Goal: Task Accomplishment & Management: Complete application form

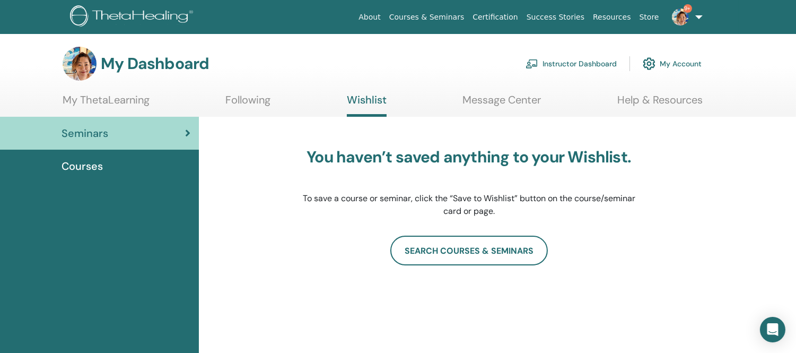
click at [560, 64] on link "Instructor Dashboard" at bounding box center [571, 63] width 91 height 23
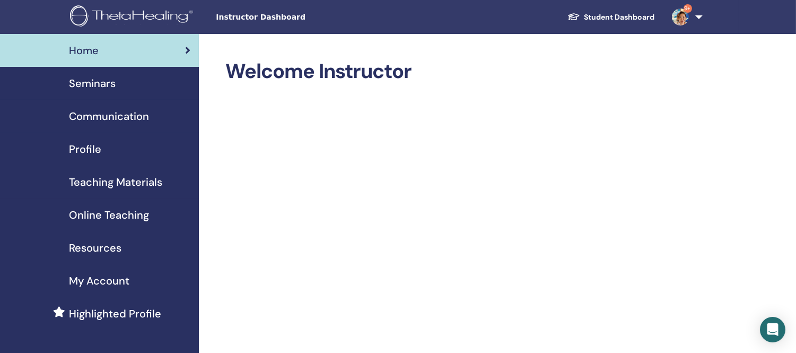
click at [101, 82] on span "Seminars" at bounding box center [92, 83] width 47 height 16
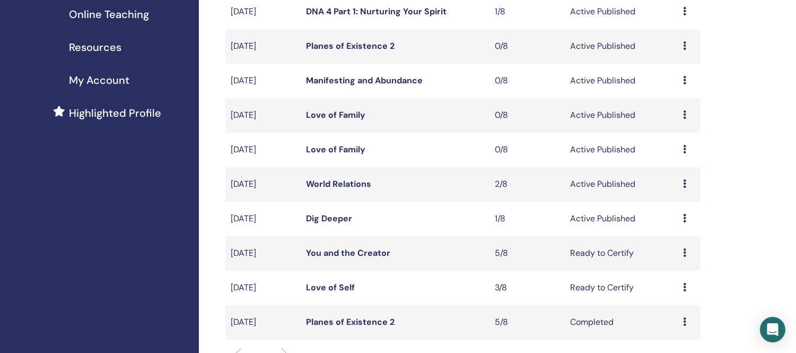
scroll to position [294, 0]
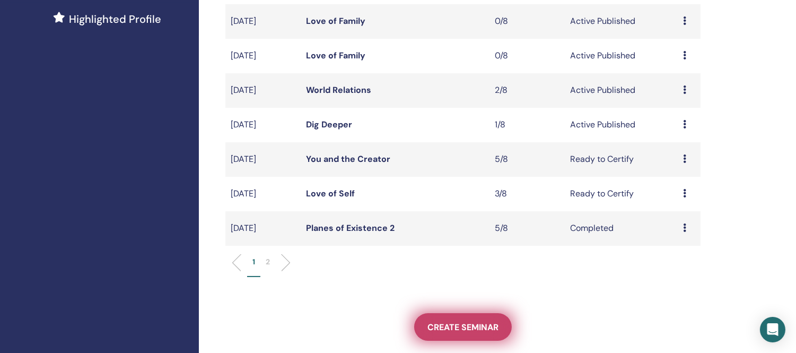
click at [474, 324] on span "Create seminar" at bounding box center [462, 326] width 71 height 11
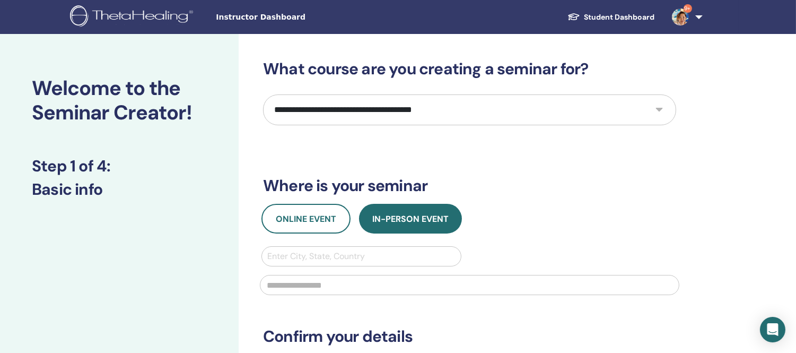
click at [536, 103] on select "**********" at bounding box center [469, 109] width 413 height 31
select select "*"
click at [263, 94] on select "**********" at bounding box center [469, 109] width 413 height 31
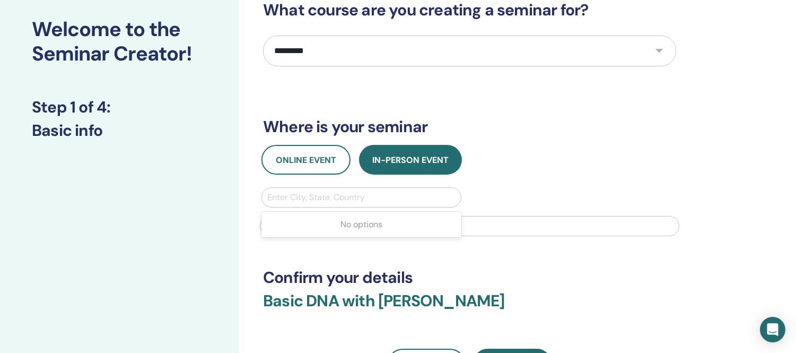
click at [345, 193] on div at bounding box center [361, 197] width 188 height 15
type input "*****"
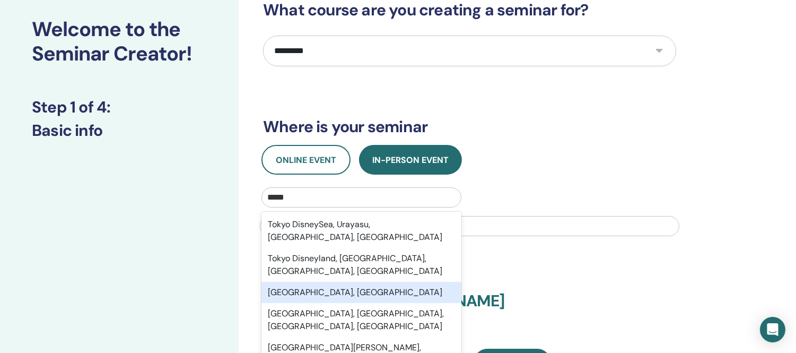
click at [300, 282] on div "Tokyo, JPN" at bounding box center [361, 292] width 200 height 21
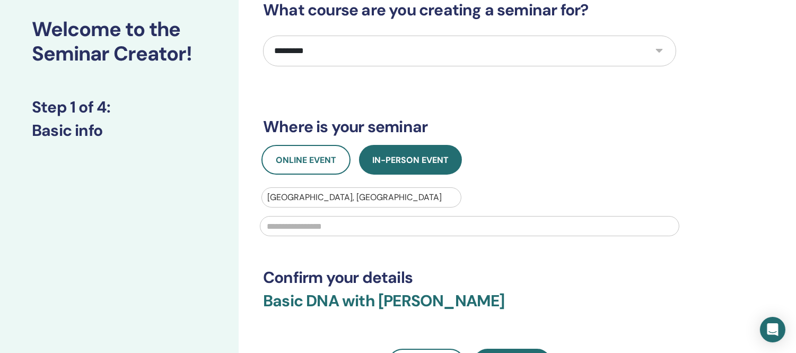
click at [295, 221] on input "text" at bounding box center [469, 226] width 419 height 20
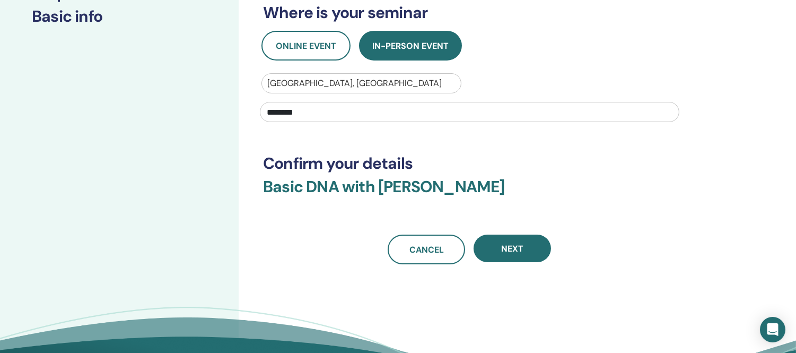
scroll to position [177, 0]
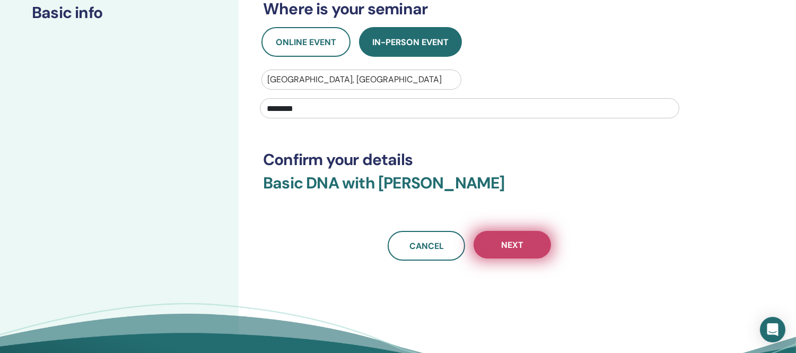
type input "********"
click at [517, 239] on span "Next" at bounding box center [512, 244] width 22 height 11
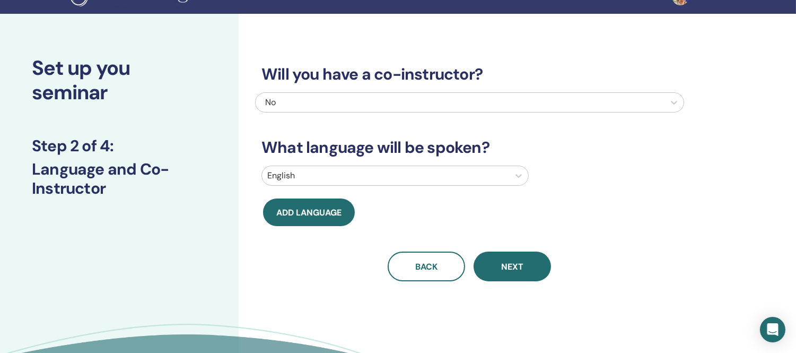
scroll to position [0, 0]
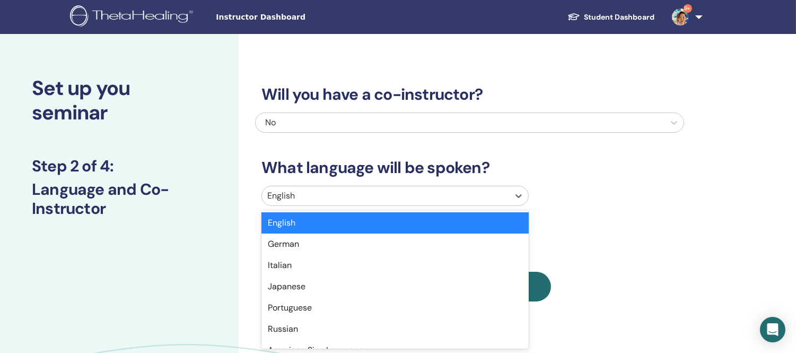
click at [458, 197] on div at bounding box center [385, 195] width 237 height 15
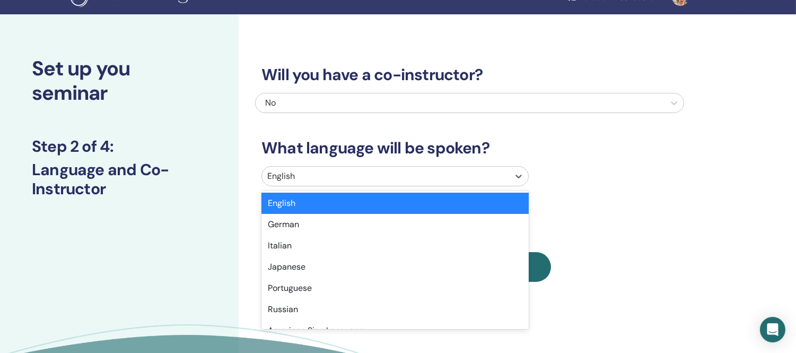
scroll to position [20, 0]
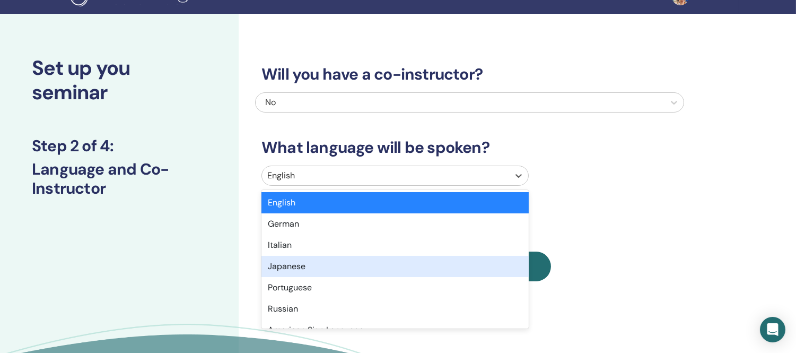
click at [276, 270] on div "Japanese" at bounding box center [394, 266] width 267 height 21
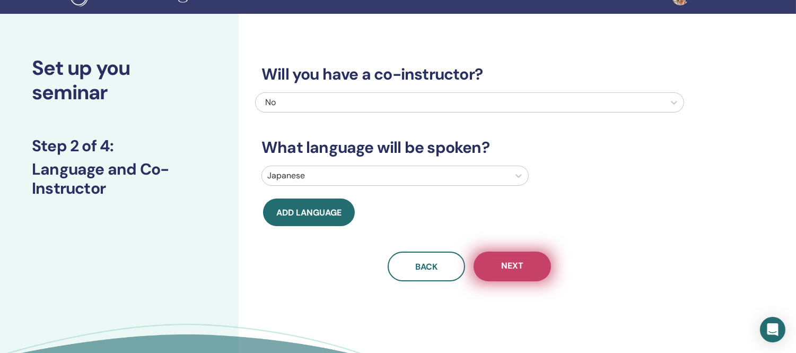
click at [528, 263] on button "Next" at bounding box center [512, 266] width 77 height 30
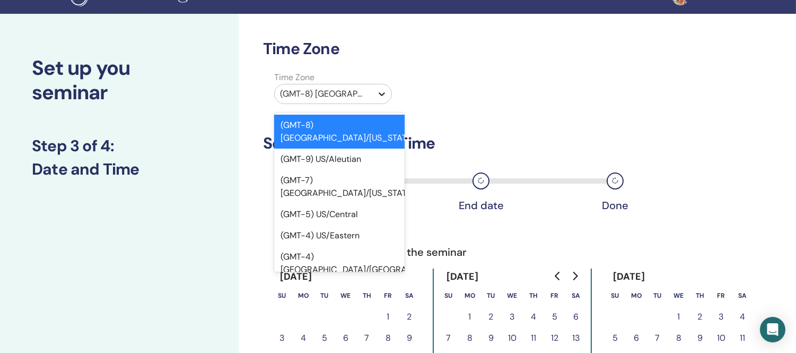
click at [384, 92] on icon at bounding box center [382, 94] width 11 height 11
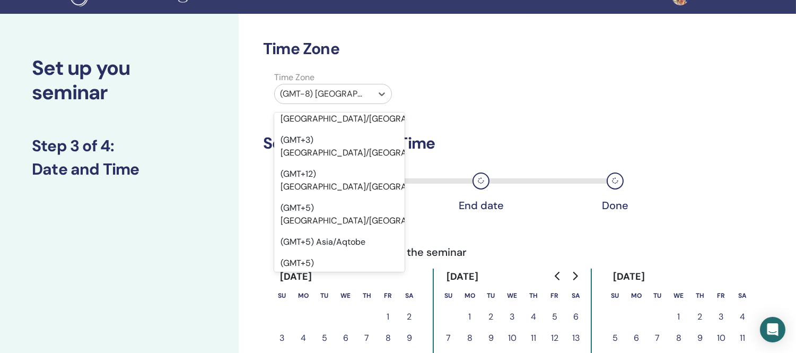
scroll to position [9064, 0]
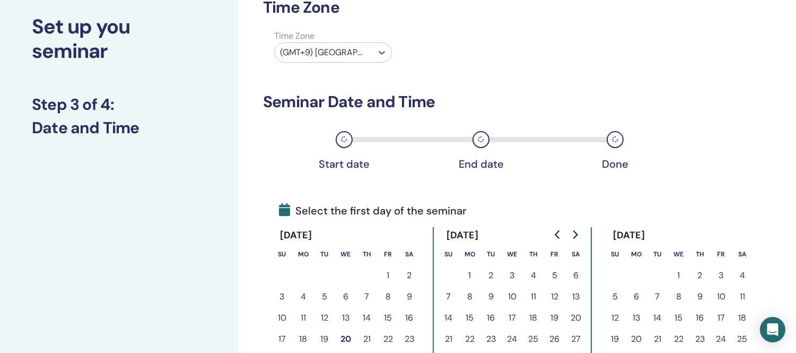
scroll to position [138, 0]
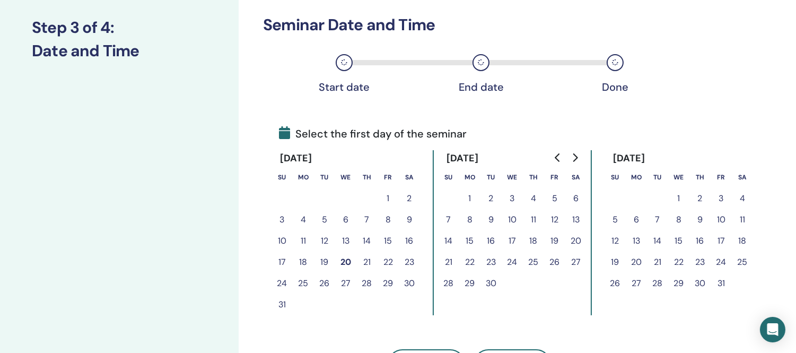
click at [680, 219] on button "8" at bounding box center [678, 219] width 21 height 21
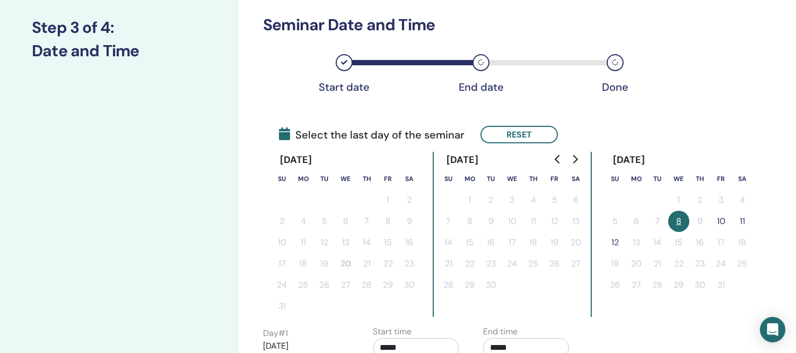
click at [722, 218] on button "10" at bounding box center [721, 221] width 21 height 21
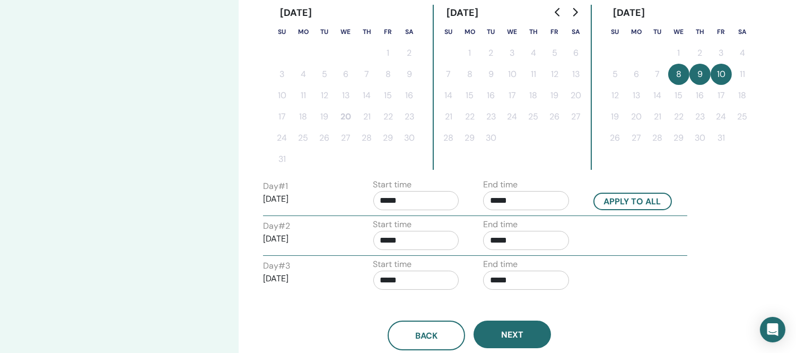
scroll to position [315, 0]
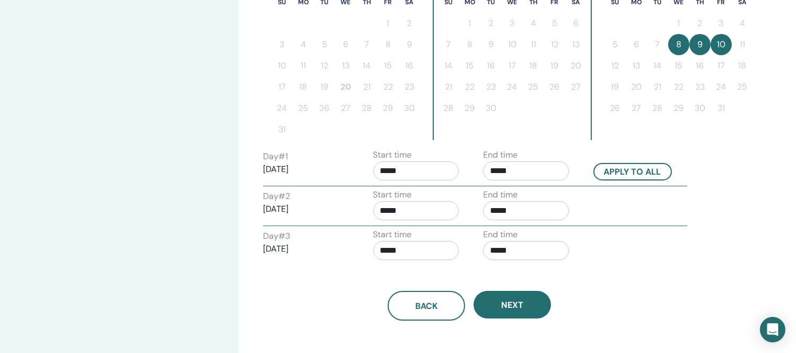
click at [526, 171] on input "*****" at bounding box center [526, 170] width 86 height 19
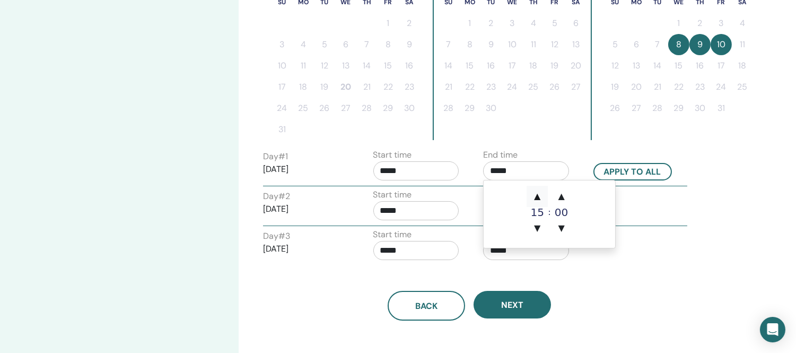
click at [539, 197] on span "▲" at bounding box center [537, 196] width 21 height 21
type input "*****"
click at [622, 166] on button "Apply to all" at bounding box center [632, 172] width 78 height 18
type input "*****"
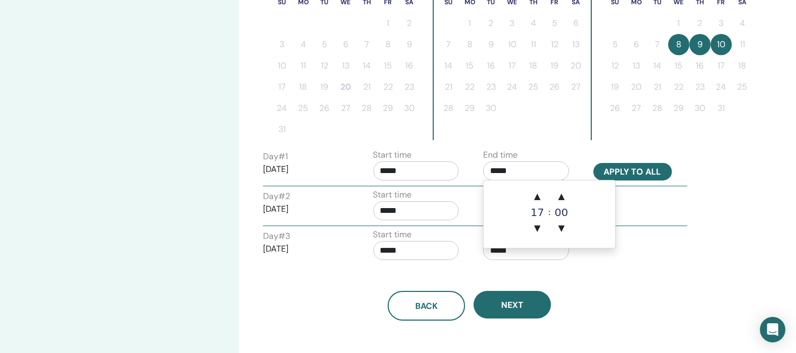
type input "*****"
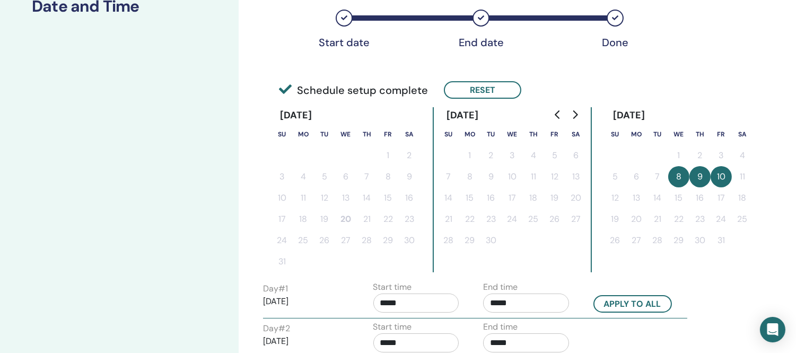
scroll to position [197, 0]
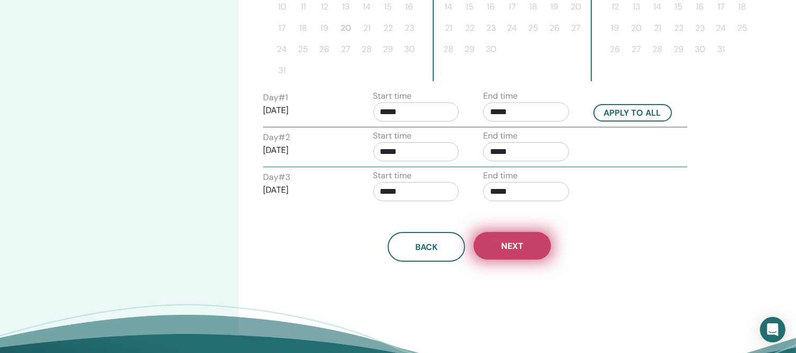
click at [515, 234] on button "Next" at bounding box center [512, 246] width 77 height 28
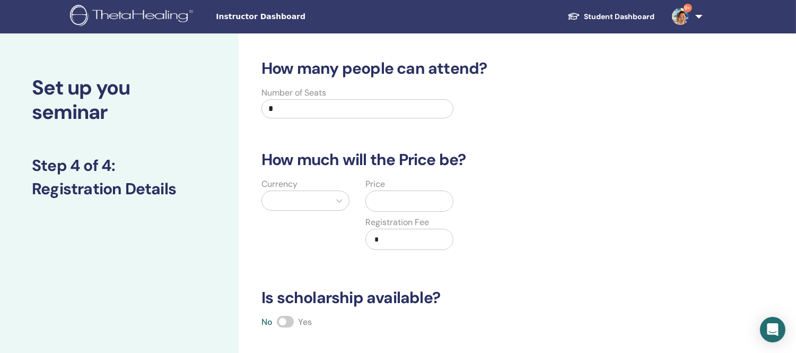
scroll to position [0, 0]
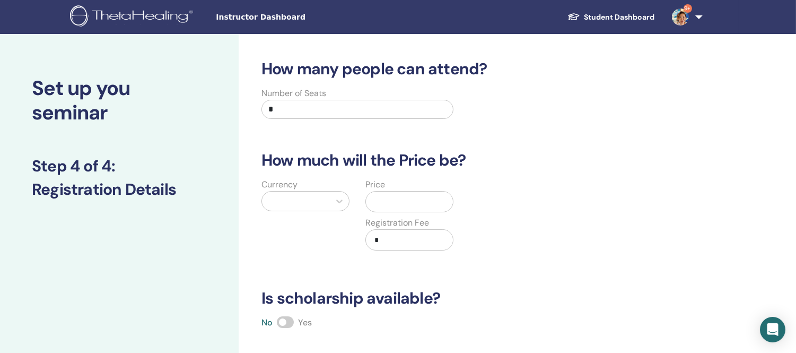
click at [330, 107] on input "*" at bounding box center [357, 109] width 192 height 19
type input "*"
click at [341, 202] on icon at bounding box center [339, 201] width 6 height 4
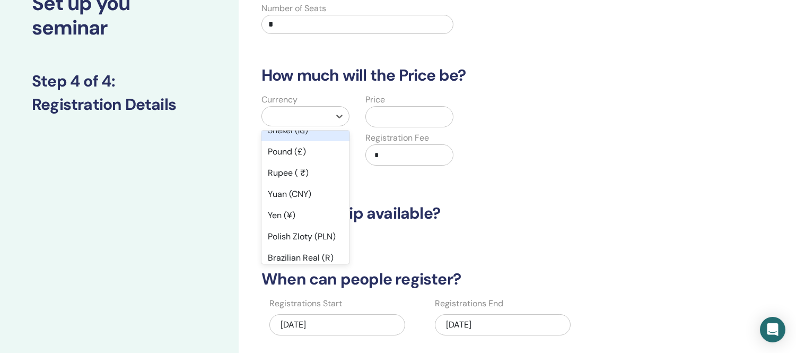
scroll to position [118, 0]
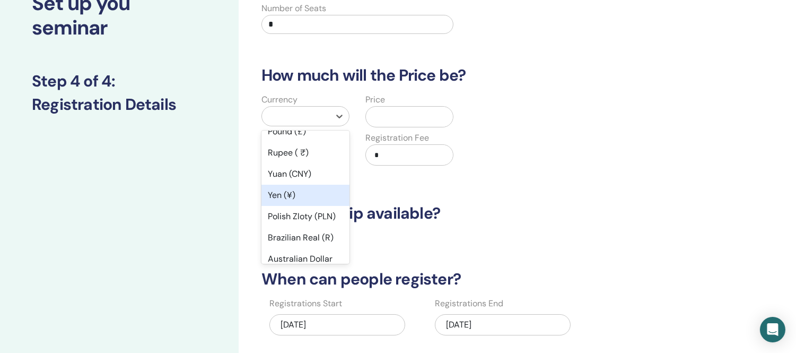
click at [278, 198] on div "Yen (¥)" at bounding box center [305, 195] width 88 height 21
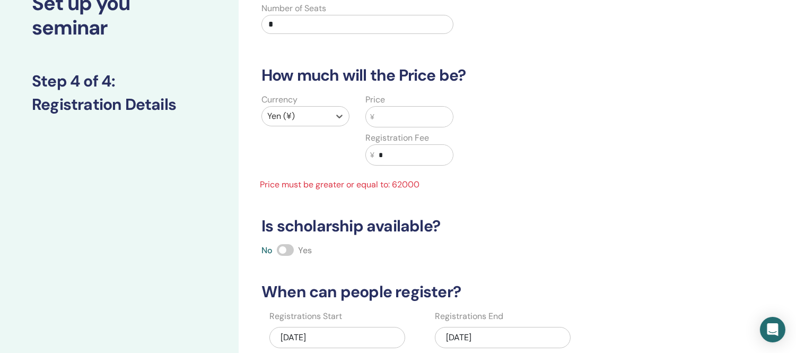
click at [392, 120] on input "text" at bounding box center [413, 117] width 78 height 20
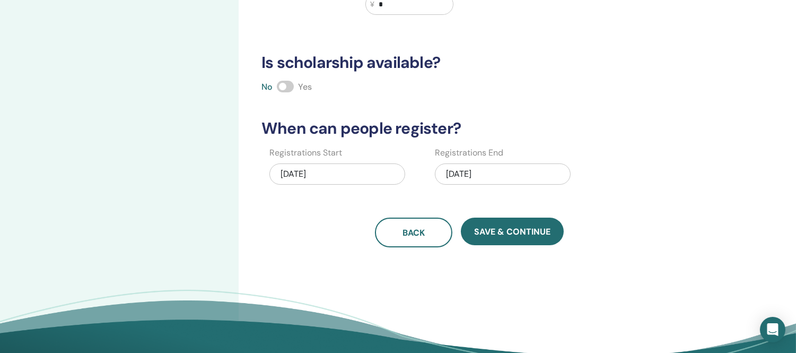
scroll to position [261, 0]
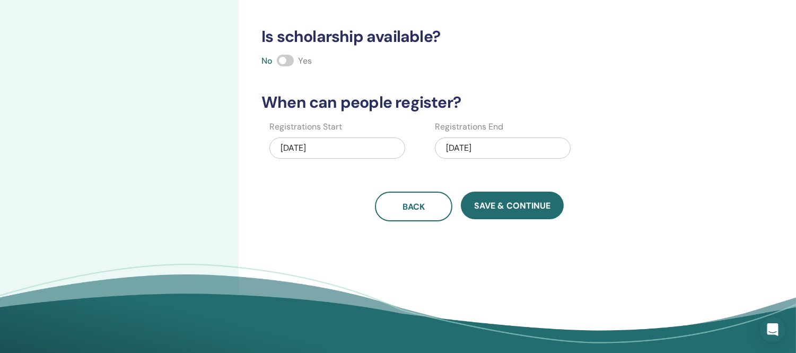
type input "*****"
click at [505, 149] on div "10/10/2025" at bounding box center [503, 147] width 136 height 21
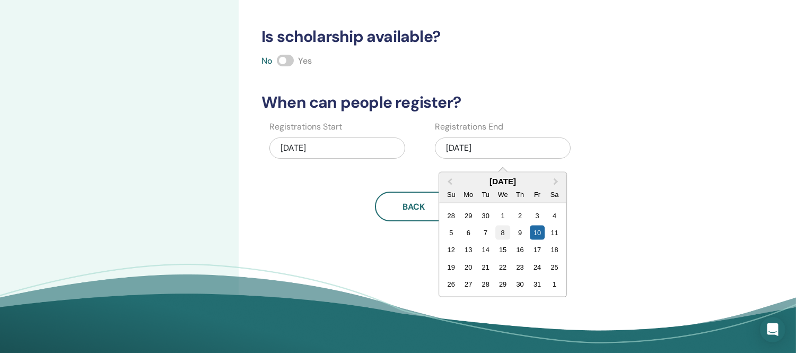
click at [502, 231] on div "8" at bounding box center [503, 232] width 14 height 14
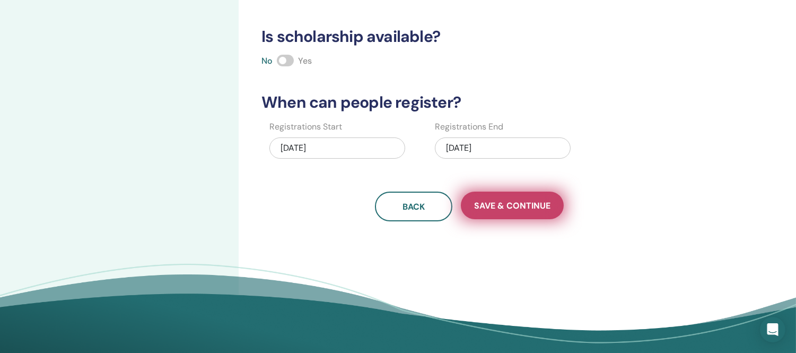
click at [518, 204] on span "Save & Continue" at bounding box center [512, 205] width 76 height 11
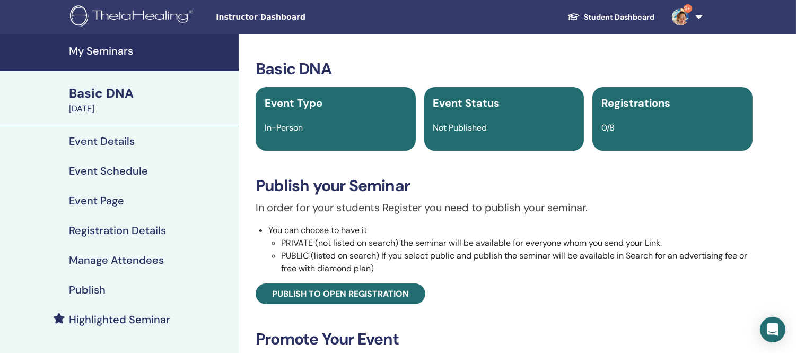
click at [80, 292] on h4 "Publish" at bounding box center [87, 289] width 37 height 13
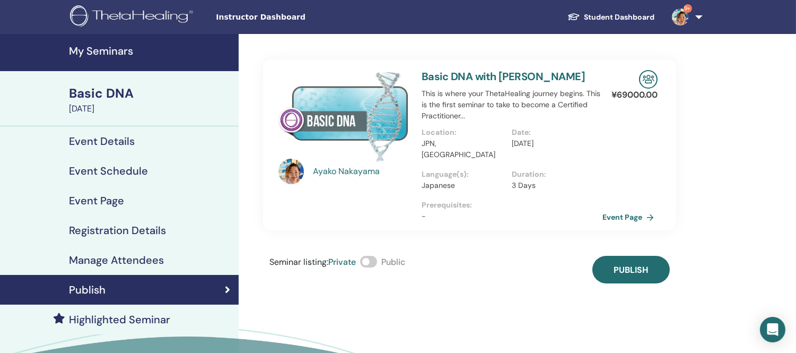
click at [374, 256] on span at bounding box center [368, 262] width 17 height 12
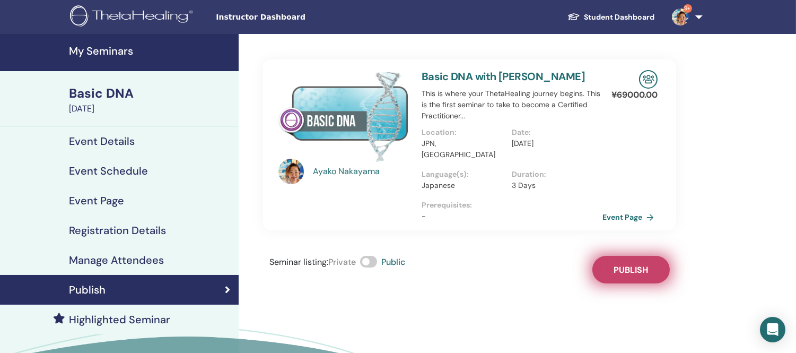
click at [648, 264] on span "Publish" at bounding box center [631, 269] width 34 height 11
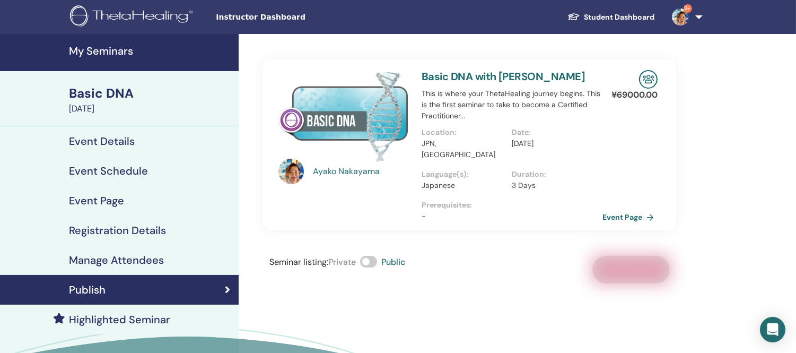
click at [120, 54] on h4 "My Seminars" at bounding box center [150, 51] width 163 height 13
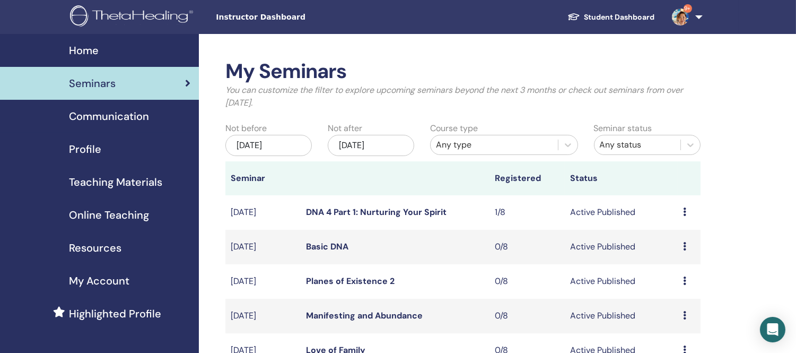
click at [326, 245] on link "Basic DNA" at bounding box center [327, 246] width 42 height 11
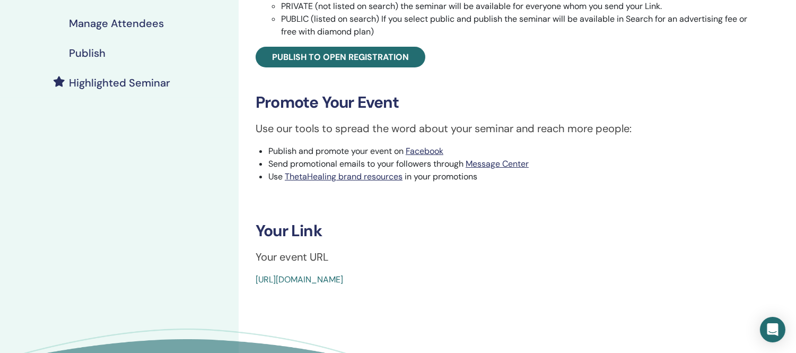
scroll to position [59, 0]
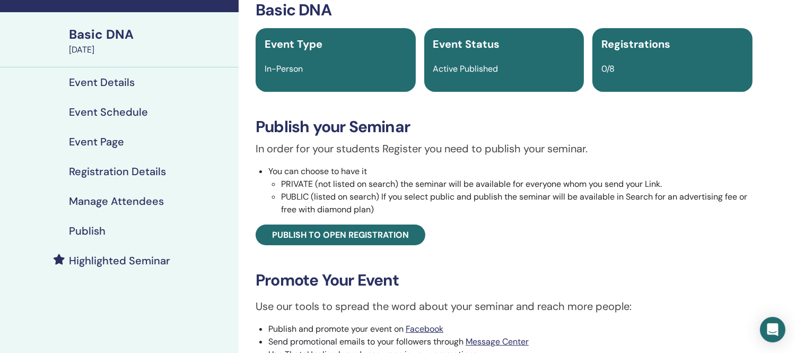
click at [113, 78] on h4 "Event Details" at bounding box center [102, 82] width 66 height 13
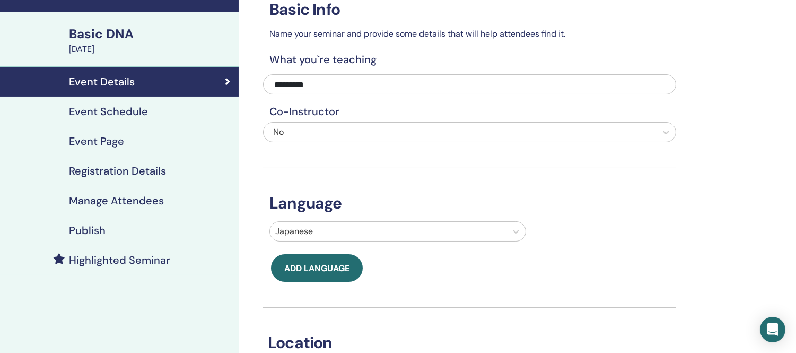
scroll to position [59, 0]
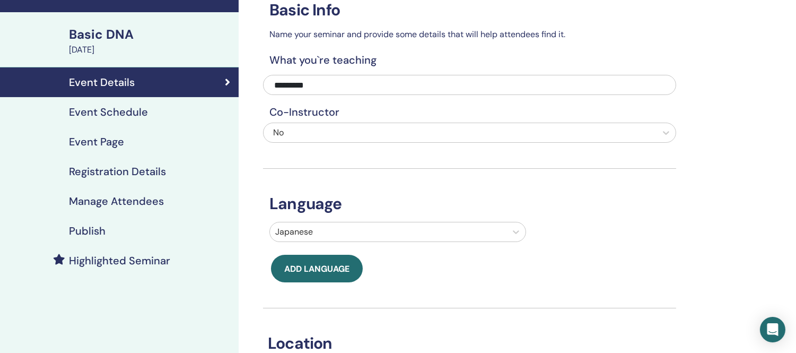
click at [111, 110] on h4 "Event Schedule" at bounding box center [108, 112] width 79 height 13
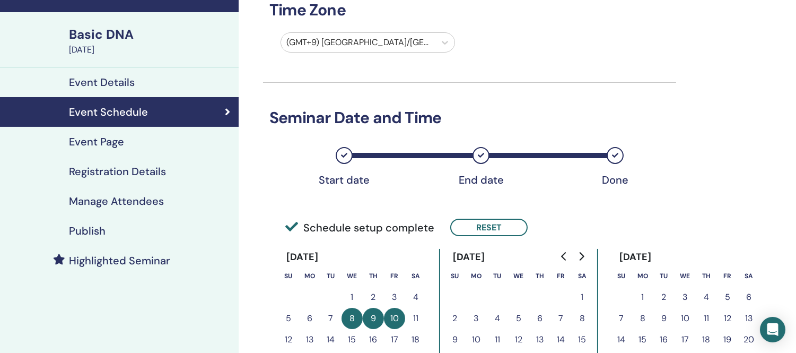
click at [100, 32] on div "Basic DNA" at bounding box center [150, 34] width 163 height 18
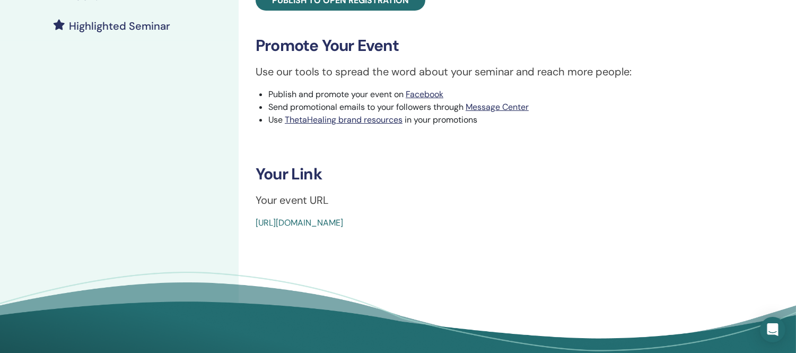
scroll to position [294, 0]
